Goal: Task Accomplishment & Management: Use online tool/utility

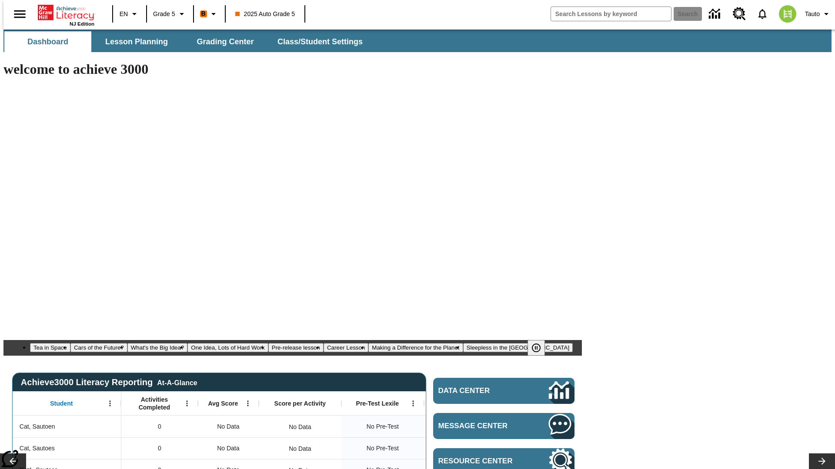
click at [133, 42] on span "Lesson Planning" at bounding box center [136, 42] width 63 height 10
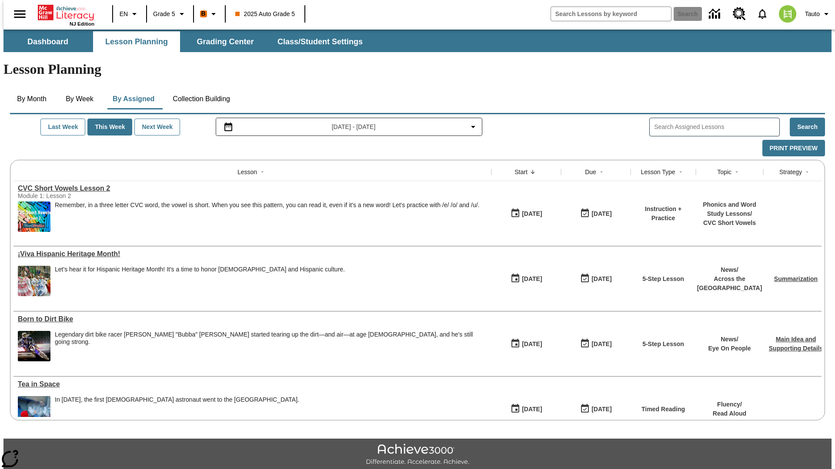
click at [200, 89] on button "Collection Building" at bounding box center [201, 99] width 71 height 21
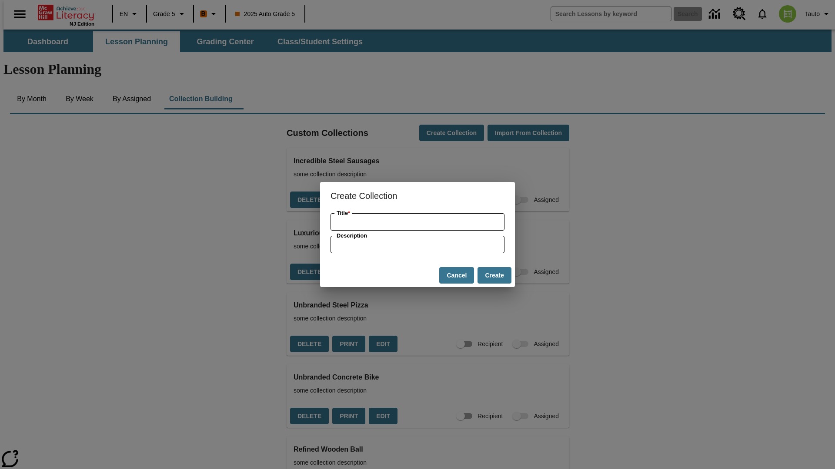
click at [494, 276] on button "Create" at bounding box center [494, 275] width 34 height 17
type input "Ergonomic Cotton Cheese"
type input "some collection description"
click at [494, 276] on button "Create" at bounding box center [494, 275] width 34 height 17
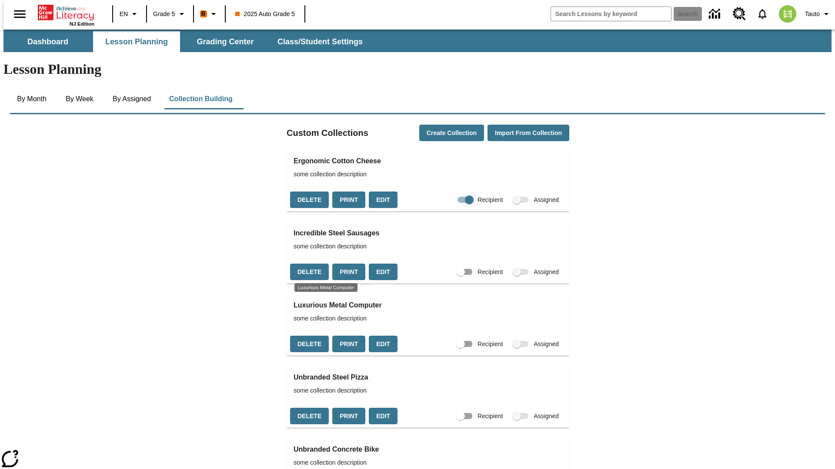
click at [454, 192] on input "Recipient" at bounding box center [469, 200] width 50 height 17
checkbox input "false"
click at [308, 192] on button "Delete" at bounding box center [309, 200] width 39 height 17
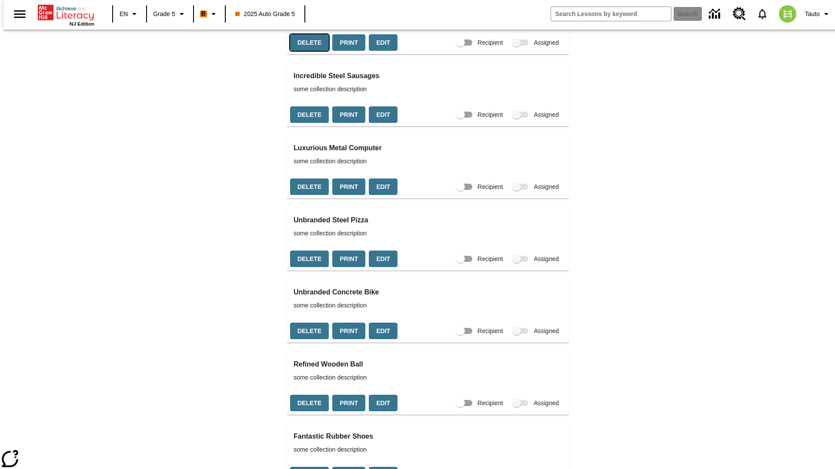
click at [346, 51] on button "Print" at bounding box center [348, 42] width 33 height 17
